Goal: Use online tool/utility: Utilize a website feature to perform a specific function

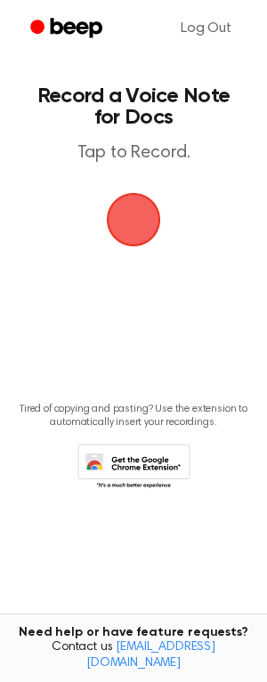
click at [128, 214] on span "button" at bounding box center [134, 220] width 50 height 50
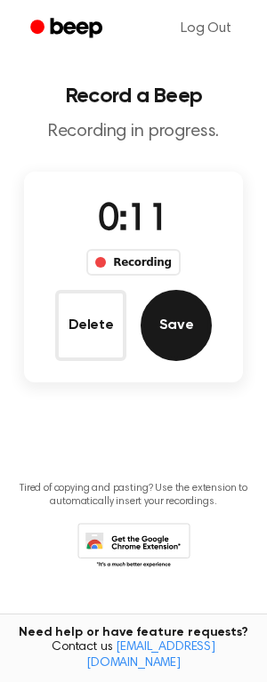
click at [190, 312] on button "Save" at bounding box center [176, 325] width 71 height 71
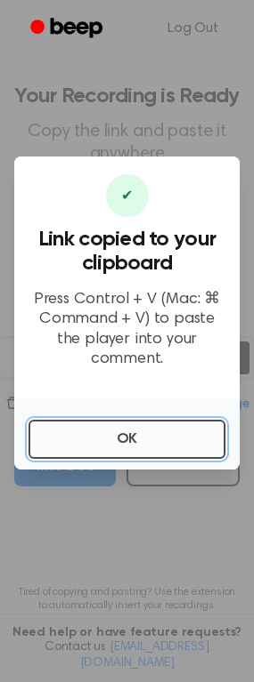
click at [109, 435] on button "OK" at bounding box center [126, 439] width 197 height 39
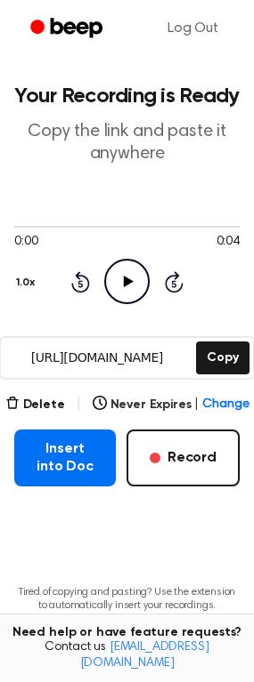
drag, startPoint x: 184, startPoint y: 457, endPoint x: -107, endPoint y: 503, distance: 294.5
click at [0, 503] on html "Log Out Your Recording is Ready Copy the link and paste it anywhere 0:00 0:04 Y…" at bounding box center [127, 391] width 254 height 783
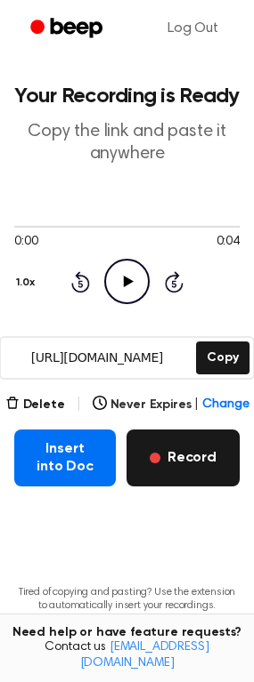
click at [191, 466] on button "Record" at bounding box center [182, 458] width 113 height 57
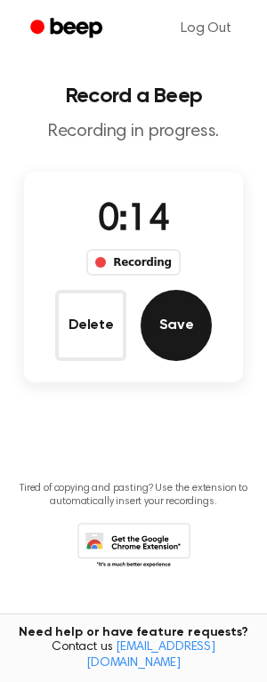
click at [190, 314] on button "Save" at bounding box center [176, 325] width 71 height 71
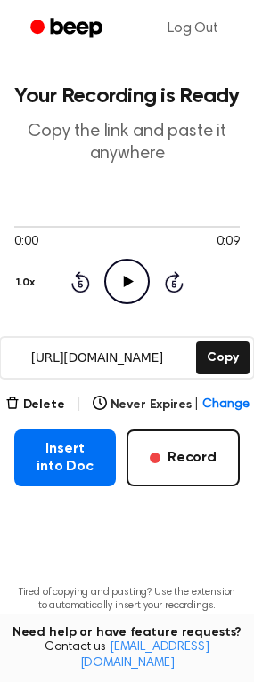
click at [133, 276] on icon "Play Audio" at bounding box center [126, 281] width 45 height 45
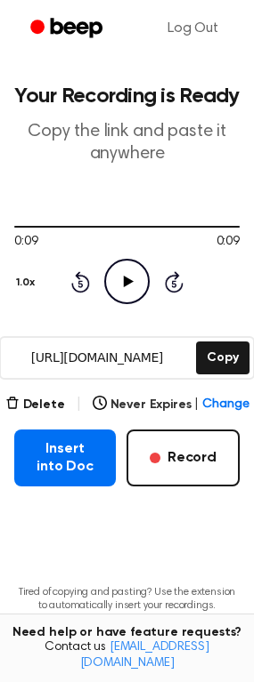
click at [136, 273] on icon "Play Audio" at bounding box center [126, 281] width 45 height 45
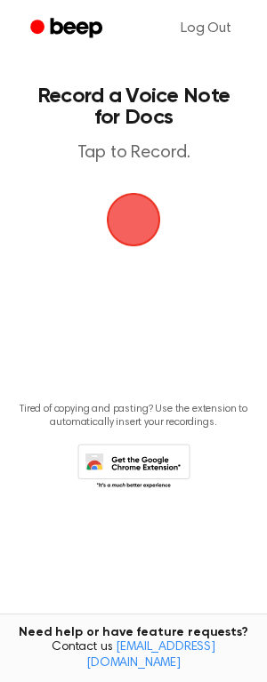
click at [122, 213] on span "button" at bounding box center [134, 220] width 66 height 66
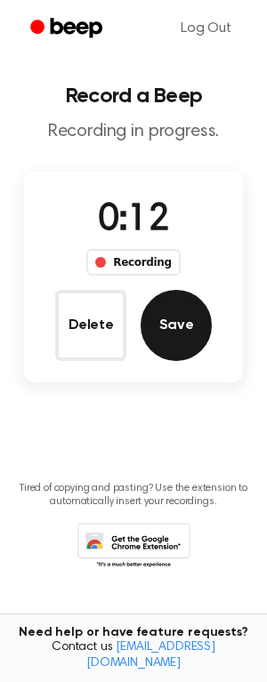
click at [173, 326] on button "Save" at bounding box center [176, 325] width 71 height 71
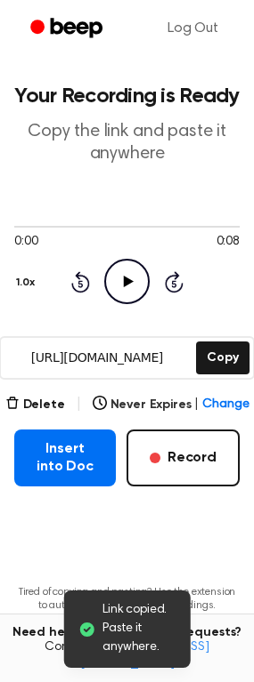
click at [137, 278] on icon "Play Audio" at bounding box center [126, 281] width 45 height 45
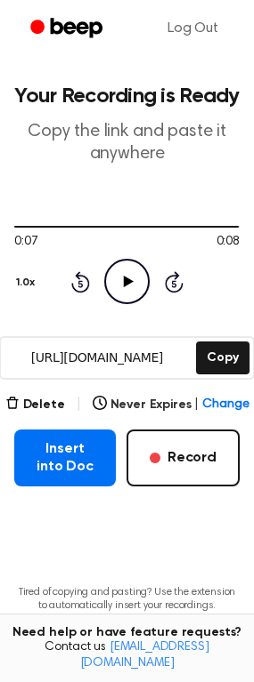
click at [126, 279] on icon at bounding box center [129, 282] width 10 height 12
click at [126, 279] on icon "Pause Audio" at bounding box center [126, 281] width 45 height 45
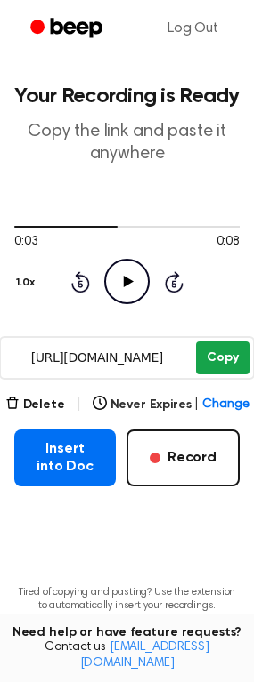
click at [221, 359] on button "Copy" at bounding box center [222, 358] width 52 height 33
click at [226, 359] on button "Copy" at bounding box center [222, 358] width 52 height 33
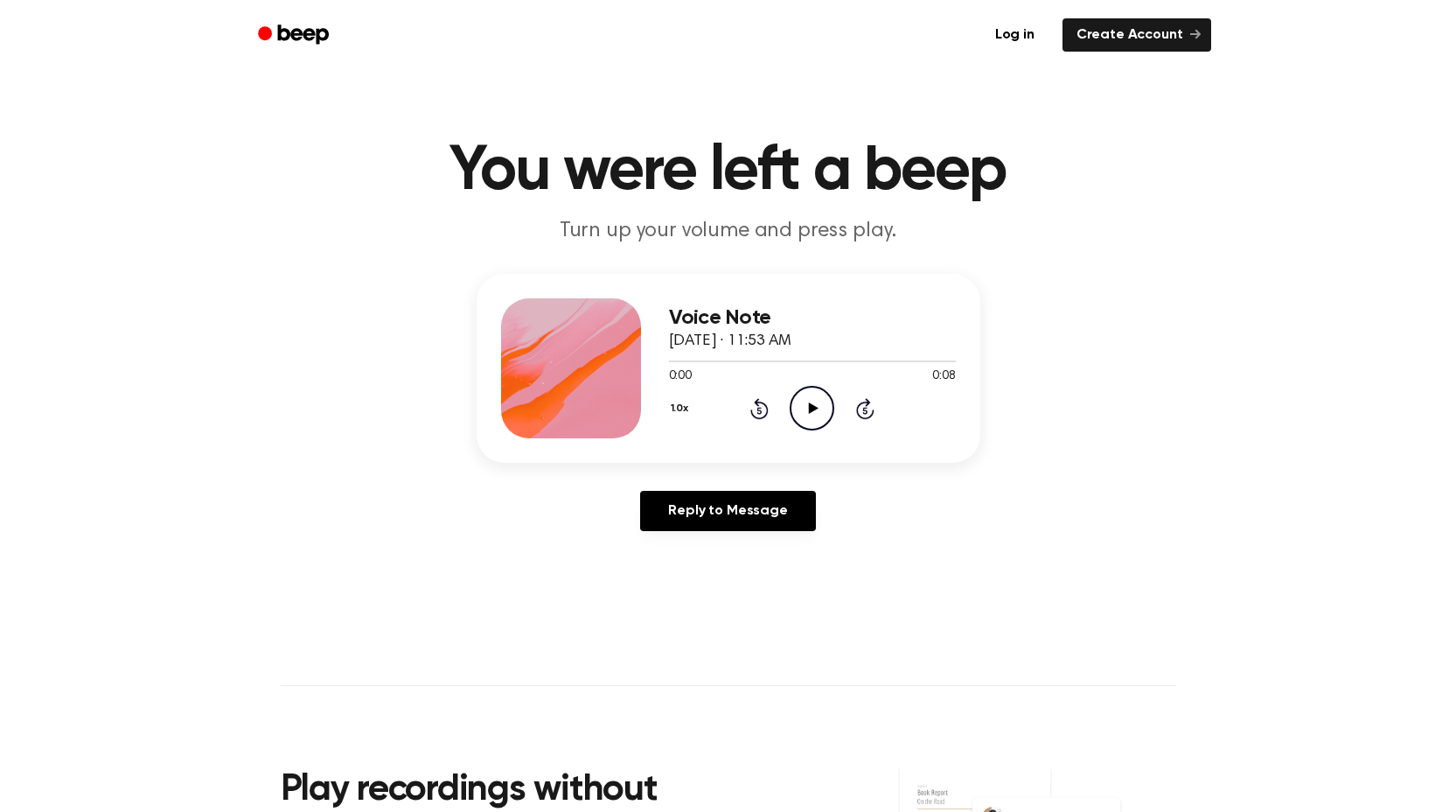
click at [812, 410] on icon at bounding box center [814, 408] width 10 height 12
click at [807, 390] on icon "Pause Audio" at bounding box center [811, 407] width 44 height 44
click at [808, 401] on icon "Play Audio" at bounding box center [811, 407] width 44 height 44
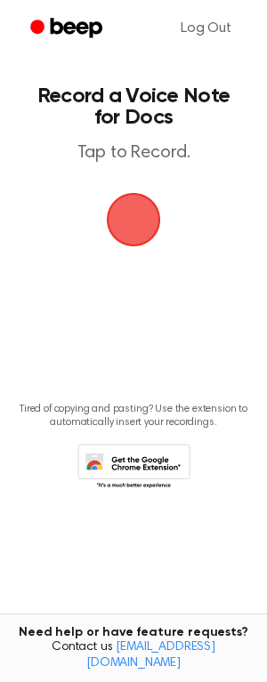
click at [141, 464] on icon at bounding box center [133, 468] width 113 height 49
click at [137, 226] on span "button" at bounding box center [134, 220] width 50 height 50
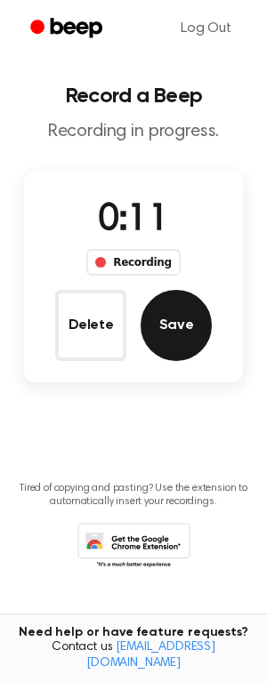
click at [179, 327] on button "Save" at bounding box center [176, 325] width 71 height 71
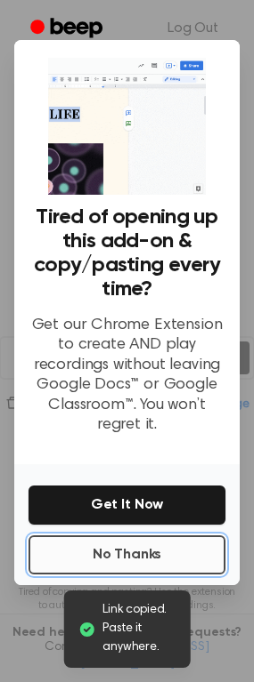
click at [111, 552] on button "No Thanks" at bounding box center [126, 555] width 197 height 39
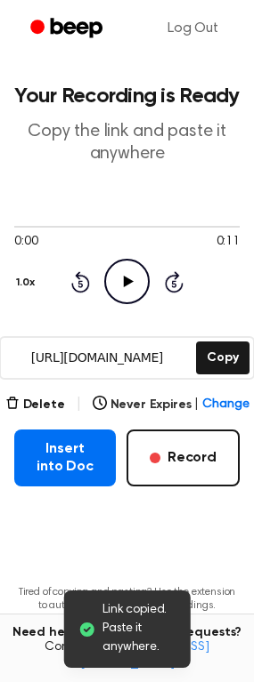
click at [135, 270] on icon "Play Audio" at bounding box center [126, 281] width 45 height 45
click at [135, 271] on icon "Pause Audio" at bounding box center [126, 281] width 45 height 45
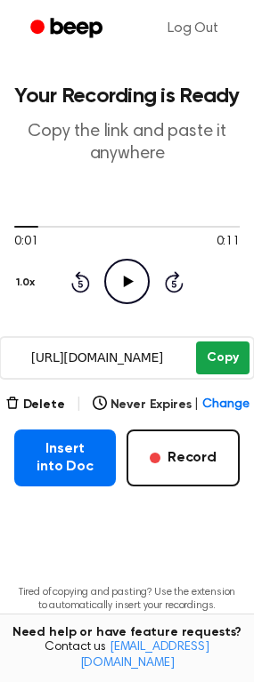
click at [210, 350] on button "Copy" at bounding box center [222, 358] width 52 height 33
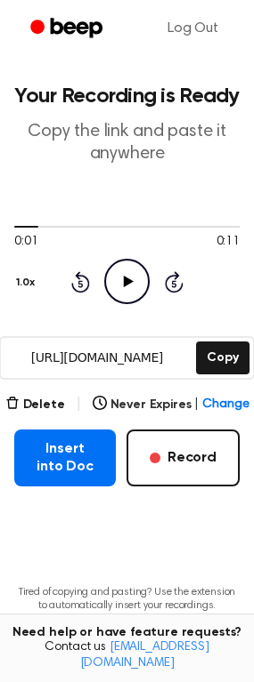
click at [109, 355] on input "[URL][DOMAIN_NAME]" at bounding box center [96, 358] width 191 height 40
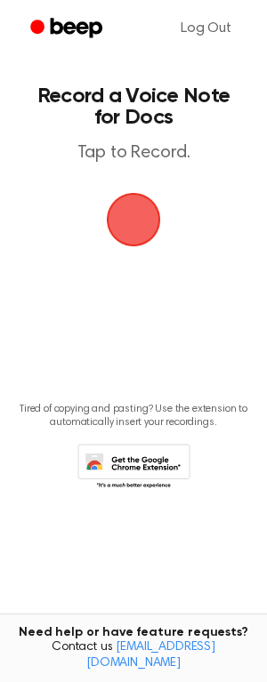
click at [141, 219] on span "button" at bounding box center [134, 220] width 54 height 54
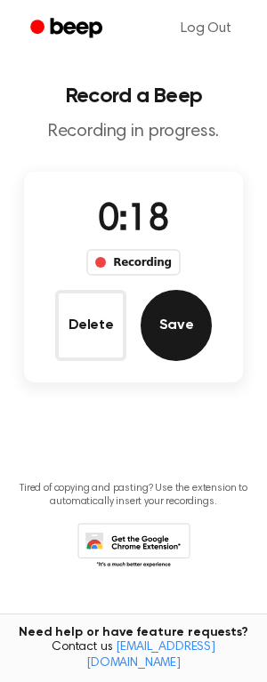
click at [176, 330] on button "Save" at bounding box center [176, 325] width 71 height 71
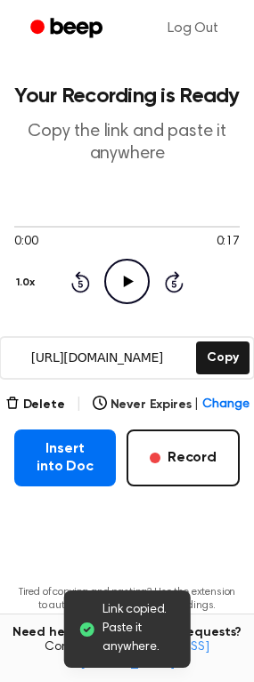
click at [132, 281] on icon at bounding box center [129, 282] width 10 height 12
click at [132, 281] on icon "Pause Audio" at bounding box center [126, 281] width 45 height 45
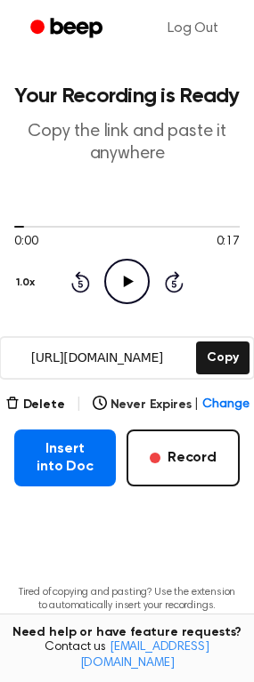
click at [133, 351] on input "https://beep.audio/S1xYJkF" at bounding box center [96, 358] width 191 height 40
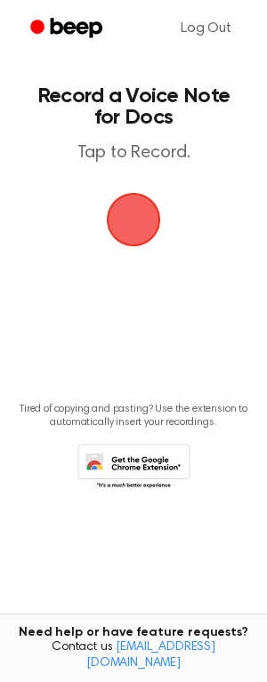
click at [143, 209] on span "button" at bounding box center [134, 220] width 50 height 50
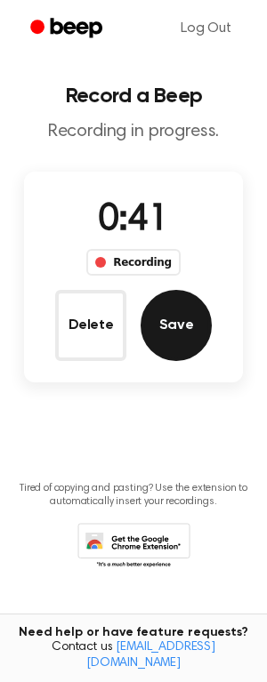
click at [193, 336] on button "Save" at bounding box center [176, 325] width 71 height 71
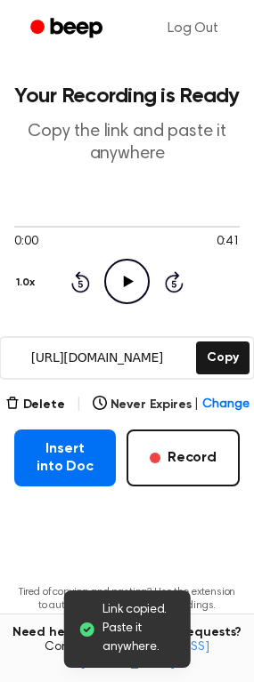
click at [111, 273] on icon "Play Audio" at bounding box center [126, 281] width 45 height 45
click at [125, 278] on icon "Pause Audio" at bounding box center [126, 281] width 45 height 45
click at [133, 359] on input "https://beep.audio/OM7C1k7" at bounding box center [96, 358] width 191 height 40
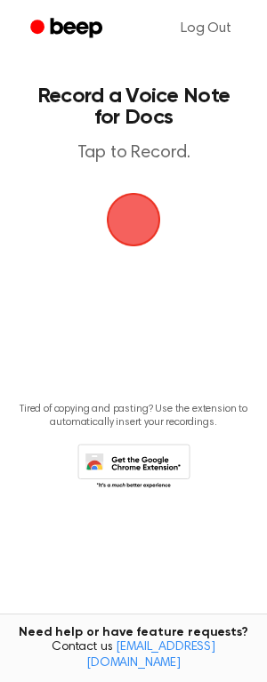
click at [131, 210] on span "button" at bounding box center [134, 220] width 50 height 50
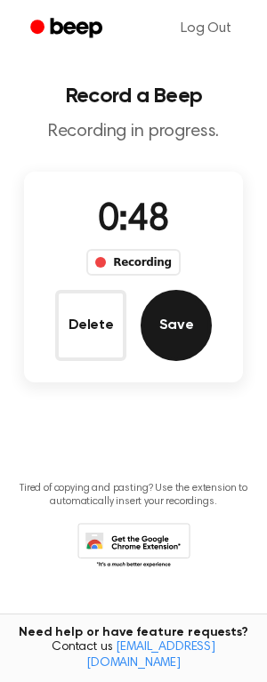
click at [173, 309] on button "Save" at bounding box center [176, 325] width 71 height 71
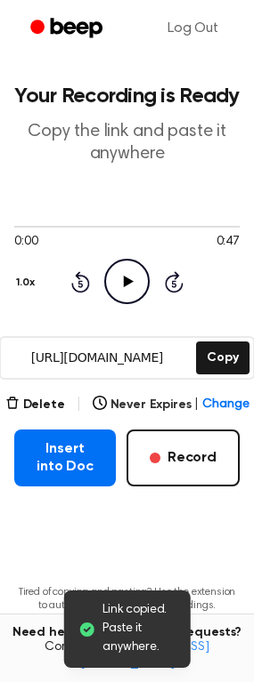
click at [111, 359] on input "[URL][DOMAIN_NAME]" at bounding box center [96, 358] width 191 height 40
